Goal: Task Accomplishment & Management: Manage account settings

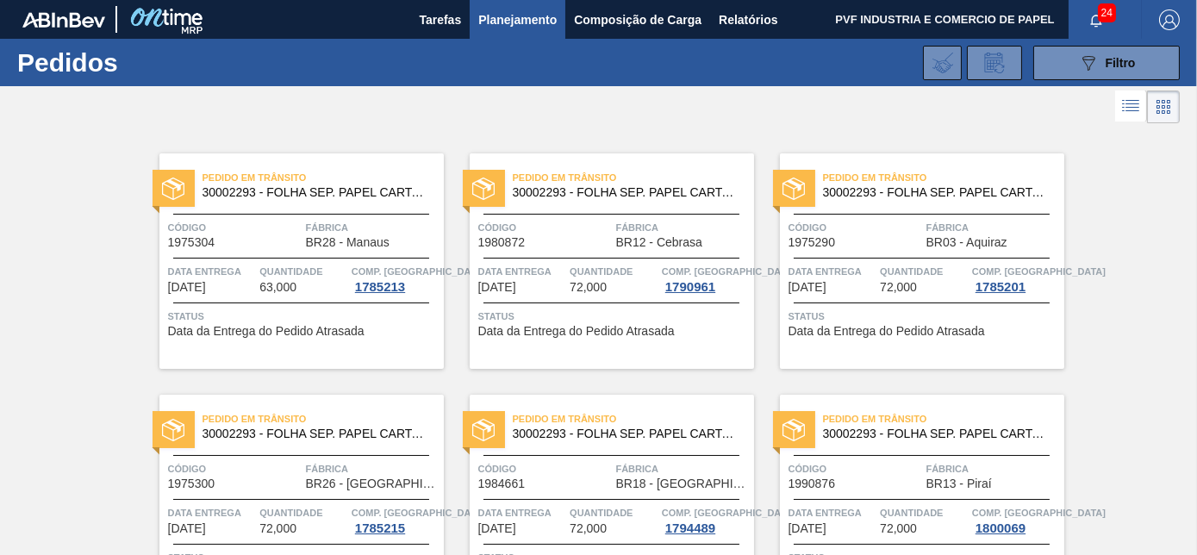
scroll to position [939, 0]
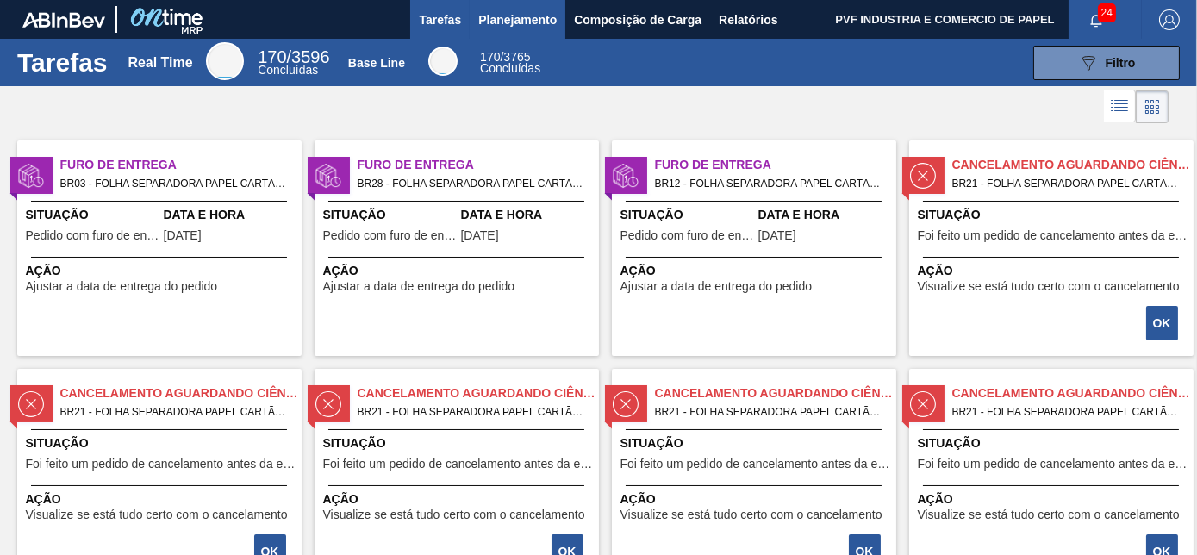
click at [516, 17] on span "Planejamento" at bounding box center [517, 19] width 78 height 21
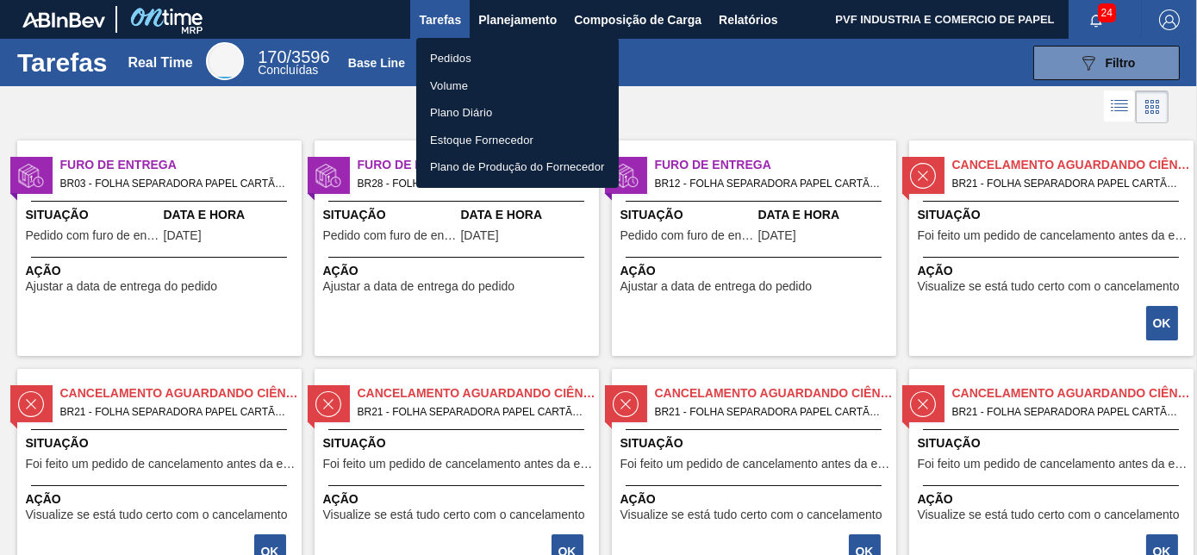
click at [447, 57] on li "Pedidos" at bounding box center [517, 59] width 202 height 28
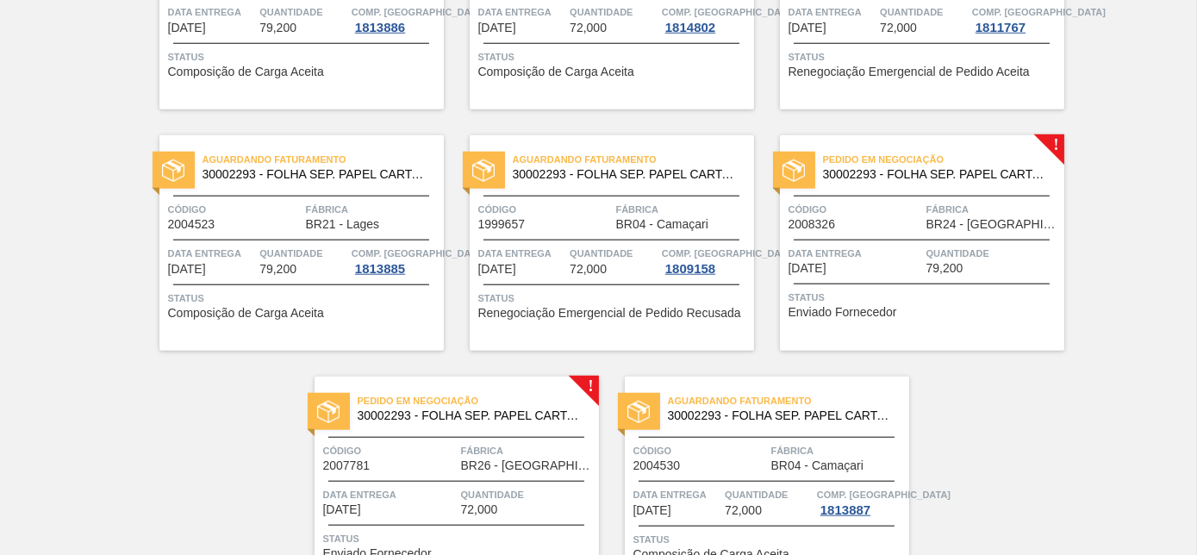
scroll to position [3738, 0]
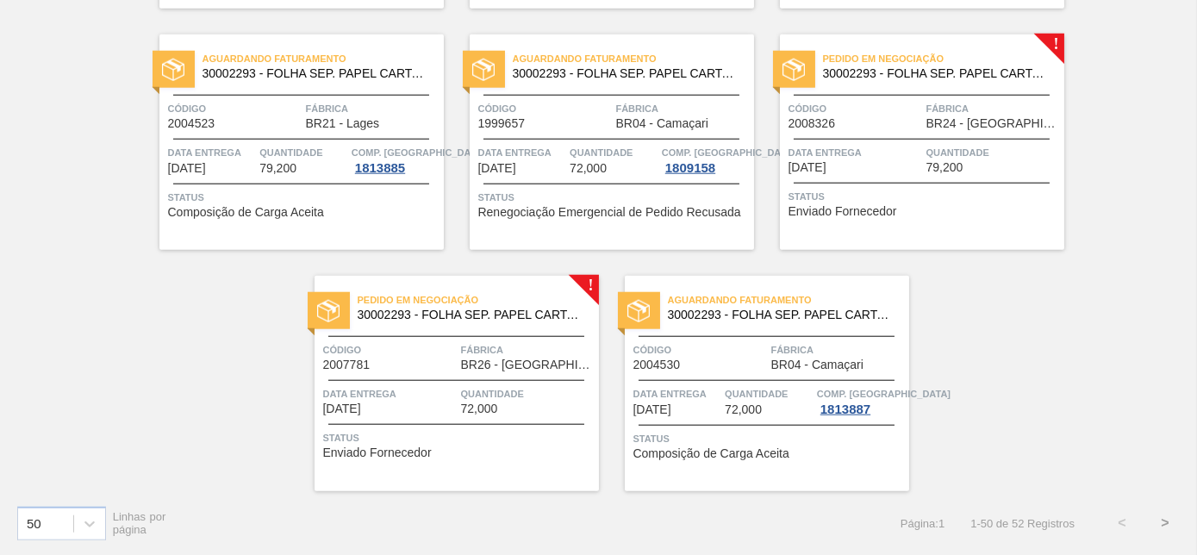
click at [1162, 521] on button ">" at bounding box center [1164, 522] width 43 height 43
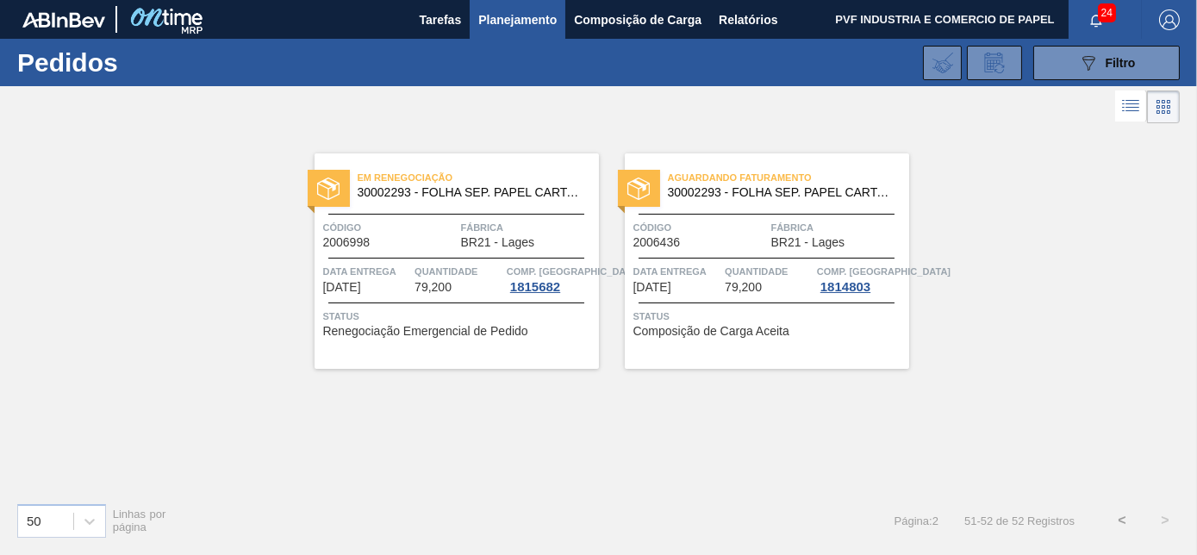
scroll to position [0, 0]
click at [1118, 515] on button "<" at bounding box center [1121, 520] width 43 height 43
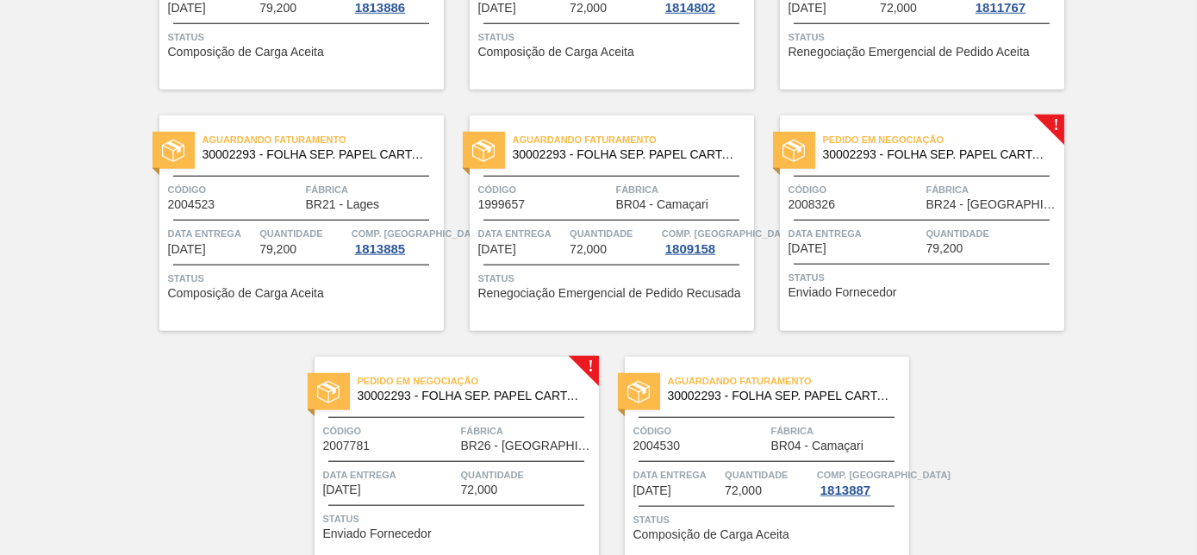
scroll to position [3681, 0]
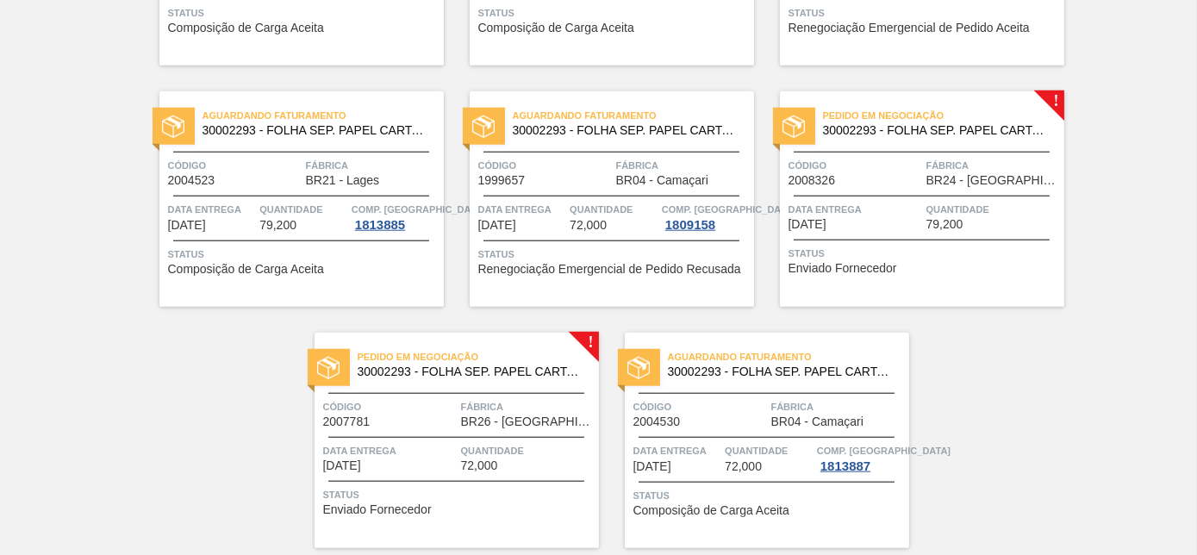
click at [873, 183] on div "Código 2008326" at bounding box center [855, 172] width 134 height 30
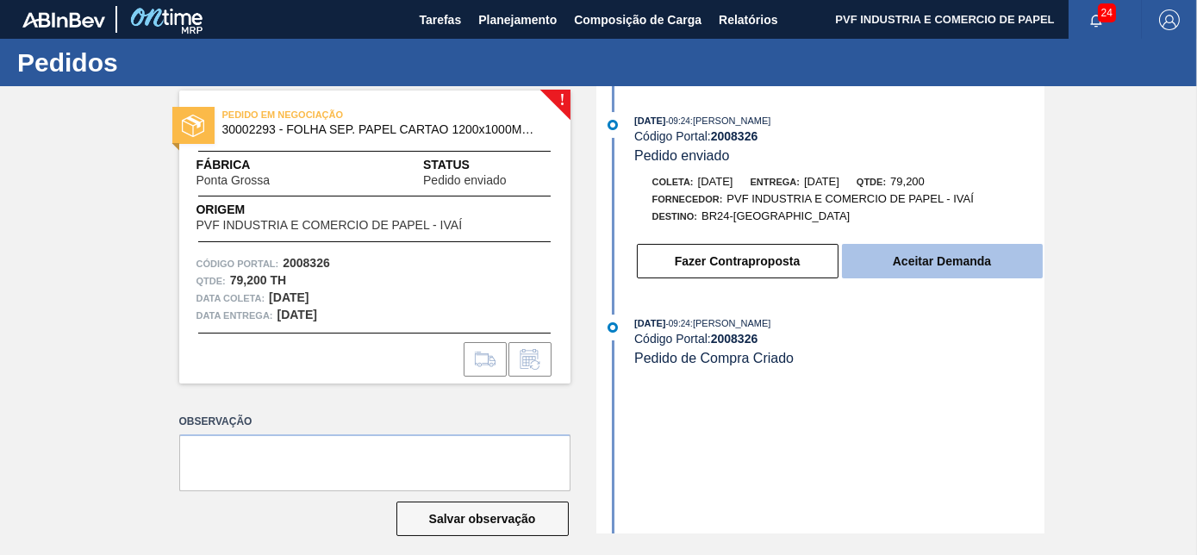
click at [951, 278] on button "Aceitar Demanda" at bounding box center [942, 261] width 201 height 34
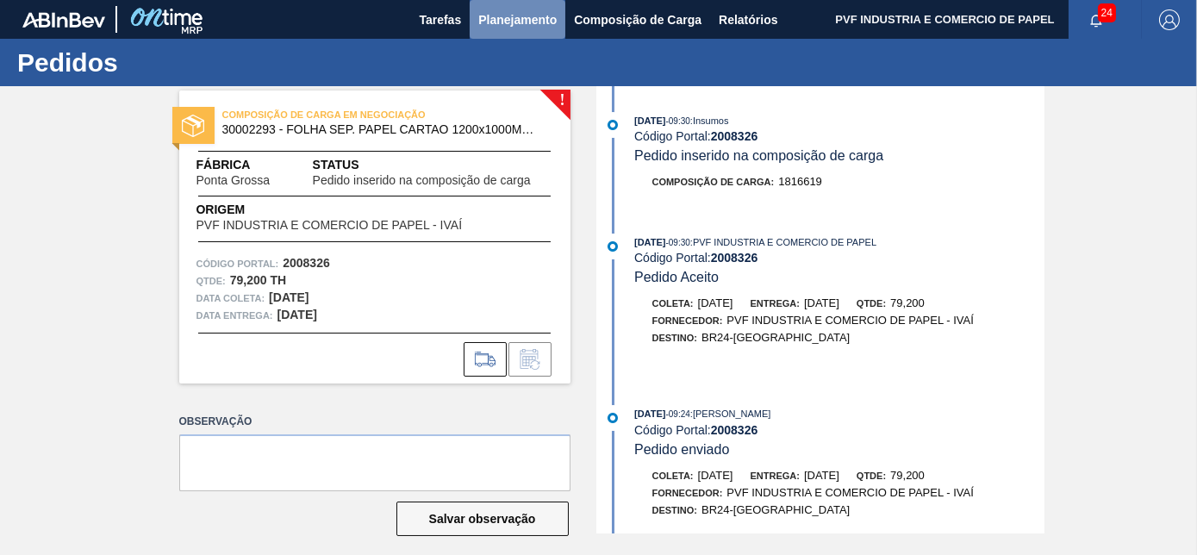
click at [504, 10] on span "Planejamento" at bounding box center [517, 19] width 78 height 21
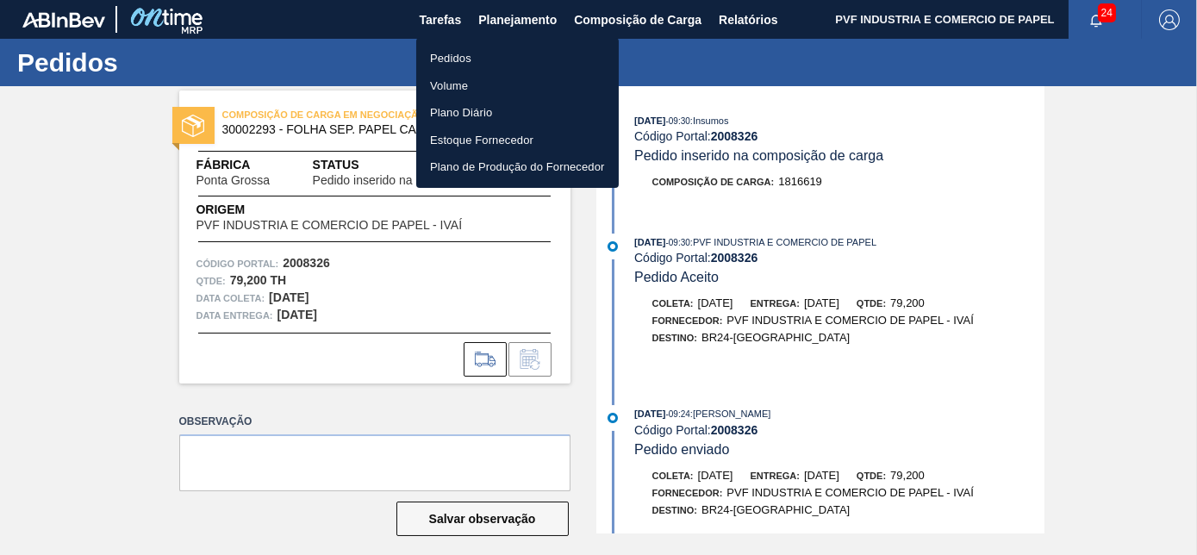
click at [463, 53] on li "Pedidos" at bounding box center [517, 59] width 202 height 28
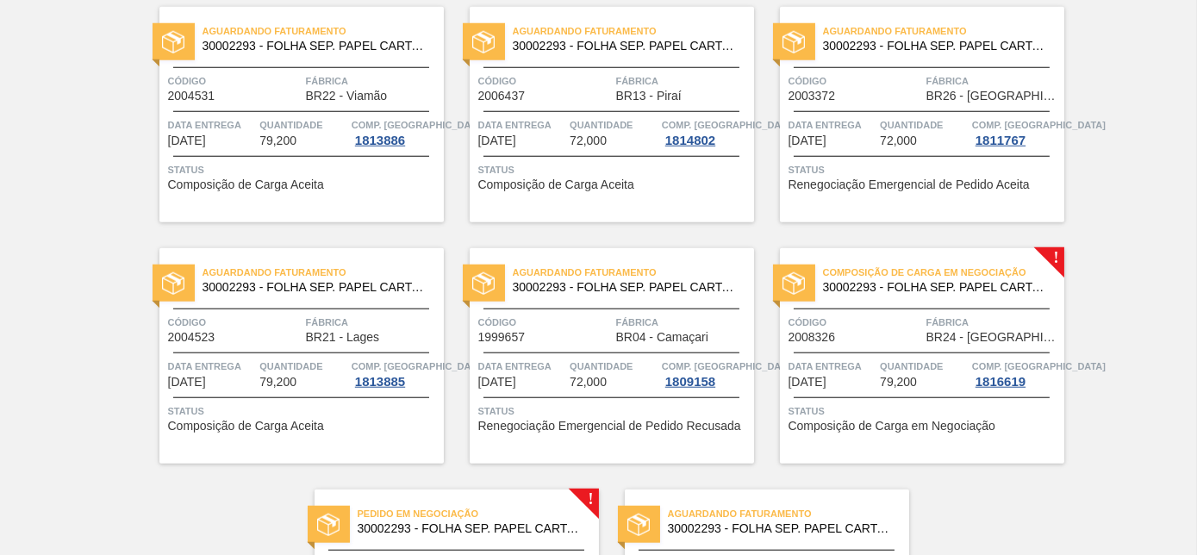
scroll to position [3738, 0]
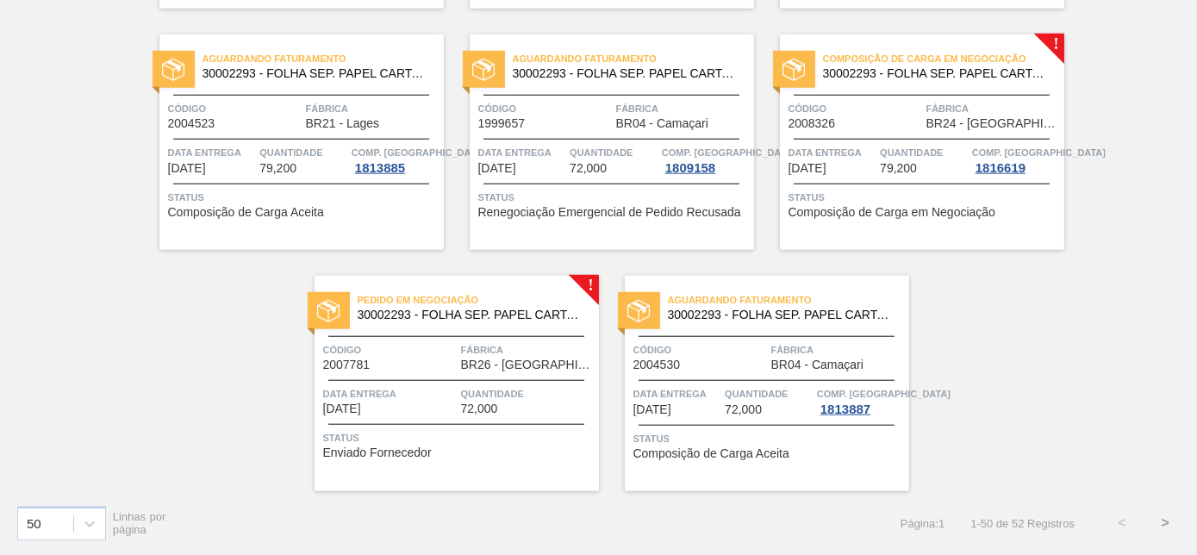
click at [478, 346] on span "Fábrica" at bounding box center [528, 349] width 134 height 17
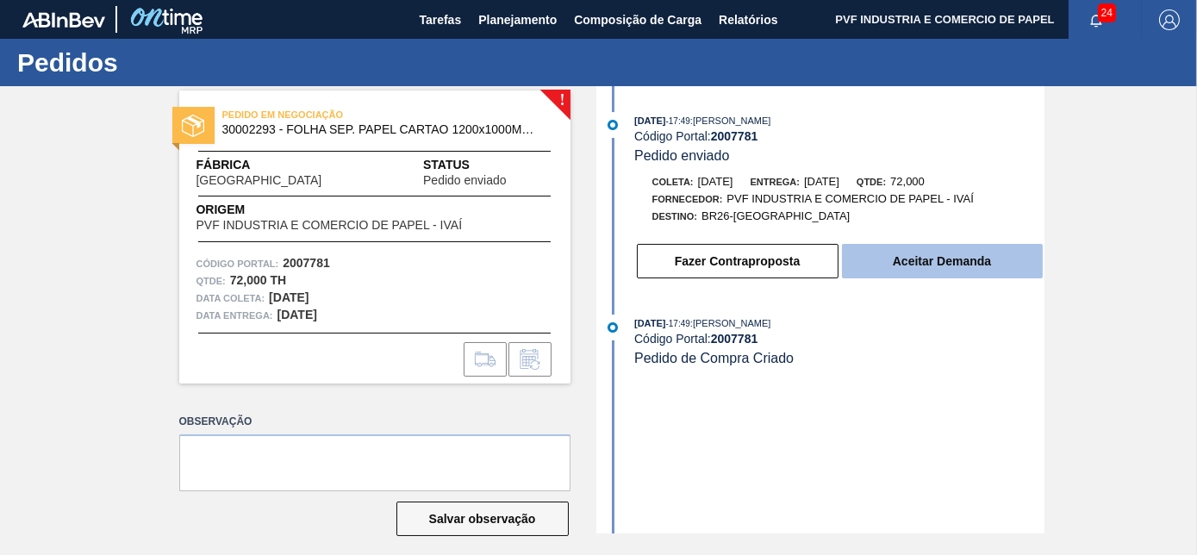
click at [931, 271] on button "Aceitar Demanda" at bounding box center [942, 261] width 201 height 34
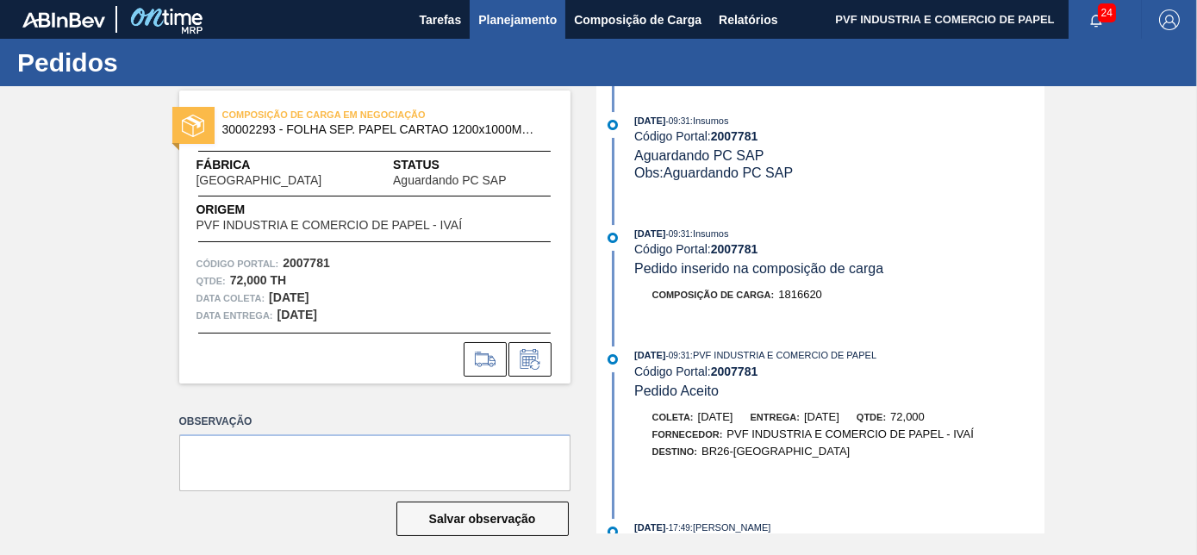
click at [483, 18] on span "Planejamento" at bounding box center [517, 19] width 78 height 21
click at [517, 18] on span "Planejamento" at bounding box center [517, 19] width 78 height 21
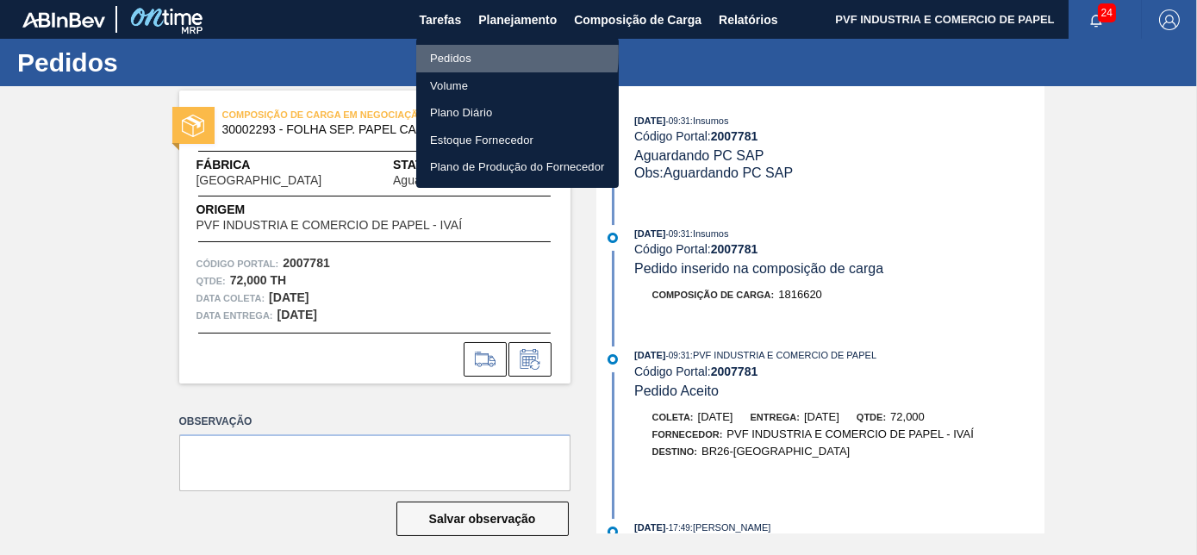
click at [463, 53] on li "Pedidos" at bounding box center [517, 59] width 202 height 28
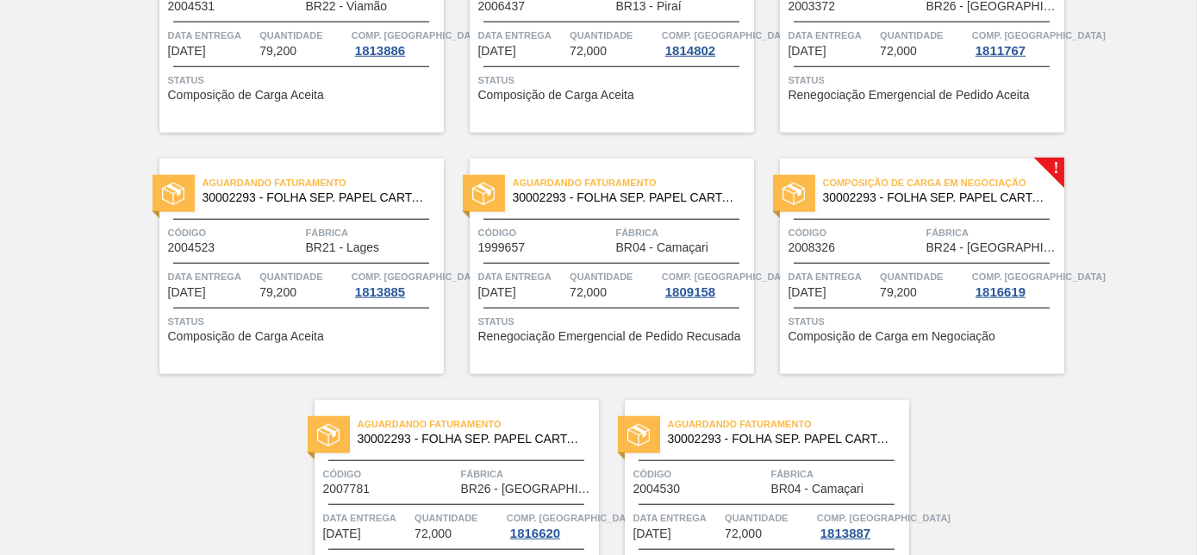
scroll to position [3738, 0]
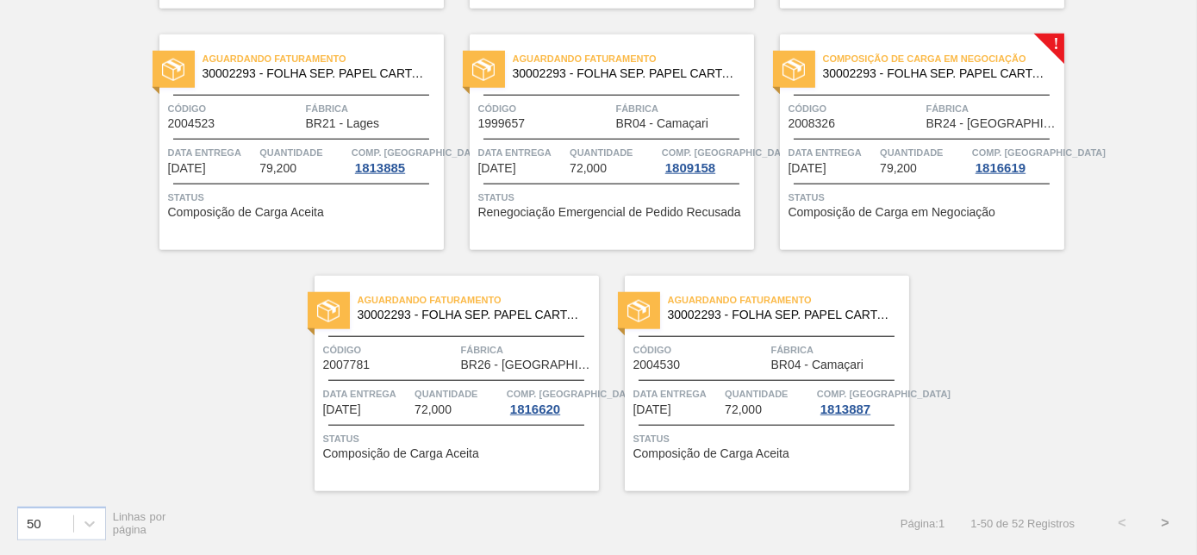
click at [407, 365] on div "Código 2007781" at bounding box center [390, 356] width 134 height 30
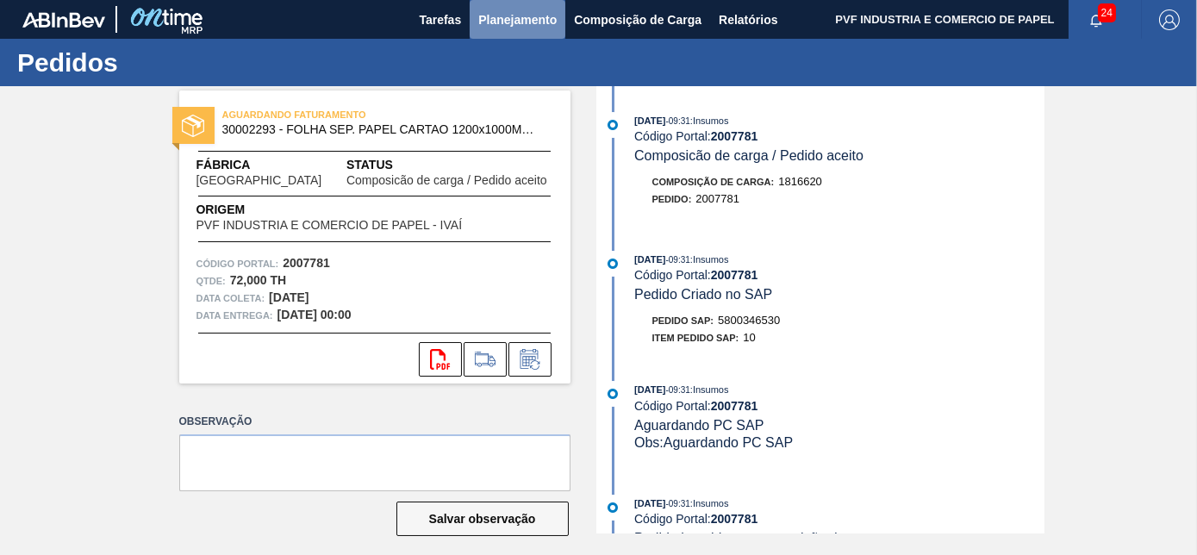
click at [521, 10] on span "Planejamento" at bounding box center [517, 19] width 78 height 21
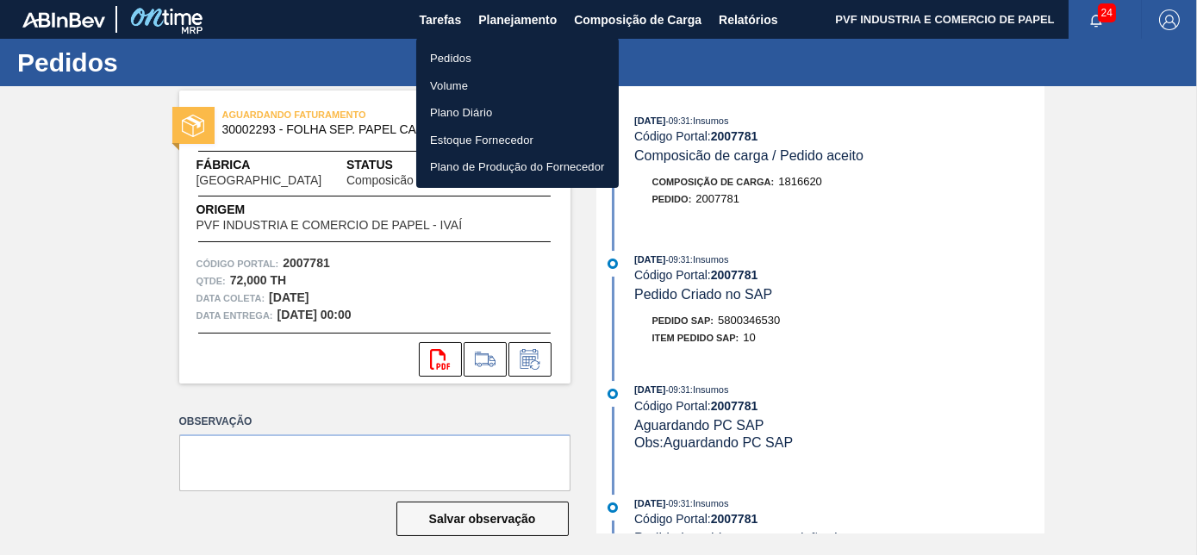
click at [453, 54] on li "Pedidos" at bounding box center [517, 59] width 202 height 28
